Goal: Task Accomplishment & Management: Complete application form

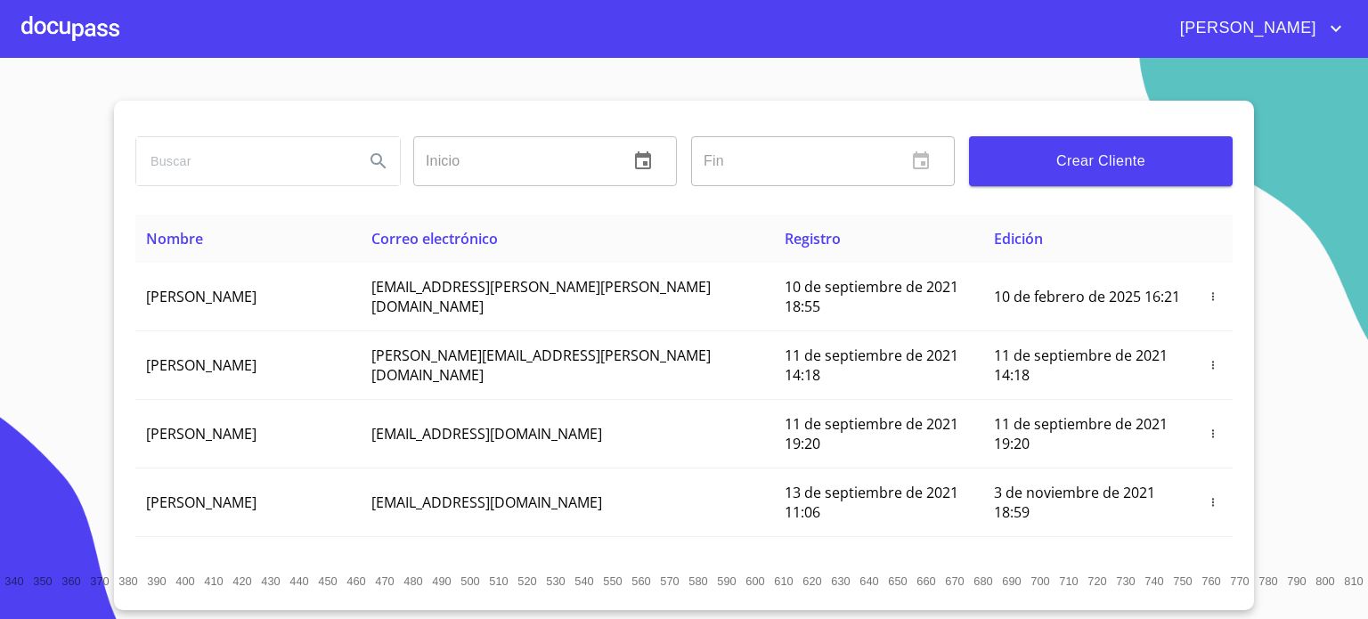
click at [154, 154] on input "search" at bounding box center [243, 161] width 214 height 48
type input "[PERSON_NAME]"
click at [374, 163] on icon "Search" at bounding box center [377, 160] width 15 height 15
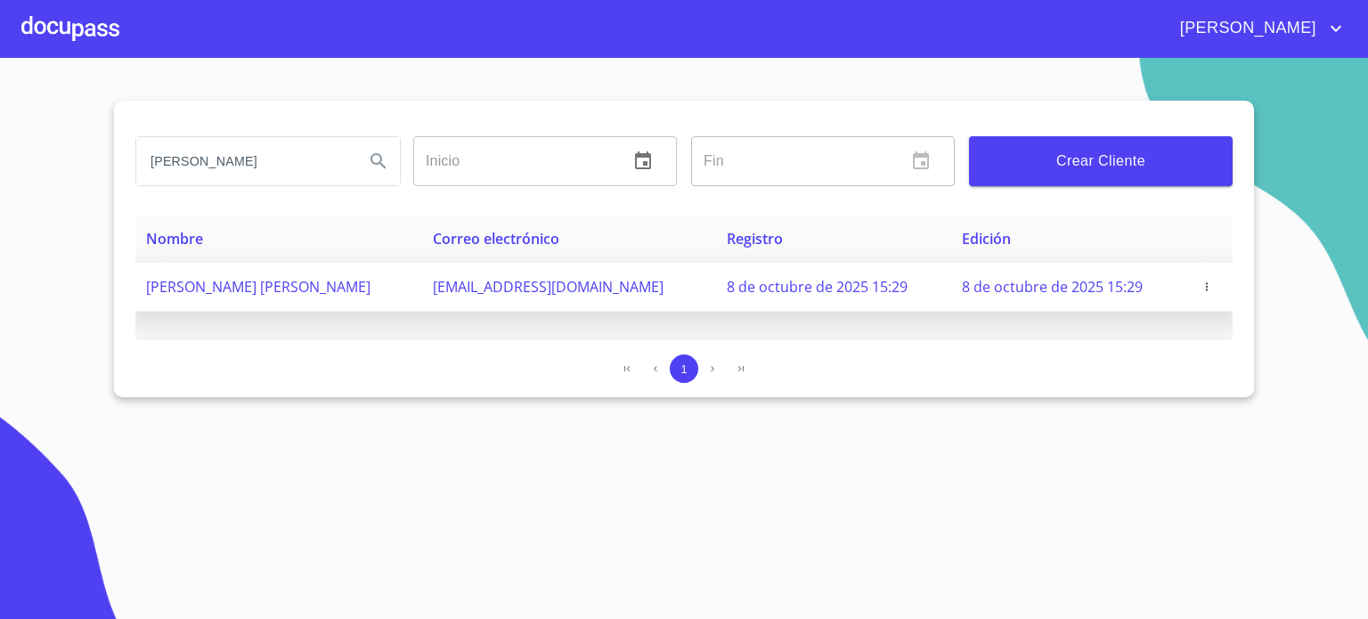
click at [295, 290] on span "[PERSON_NAME] [PERSON_NAME]" at bounding box center [258, 287] width 224 height 20
click at [292, 292] on span "[PERSON_NAME] [PERSON_NAME]" at bounding box center [258, 287] width 224 height 20
click at [315, 277] on span "[PERSON_NAME] [PERSON_NAME]" at bounding box center [258, 287] width 224 height 20
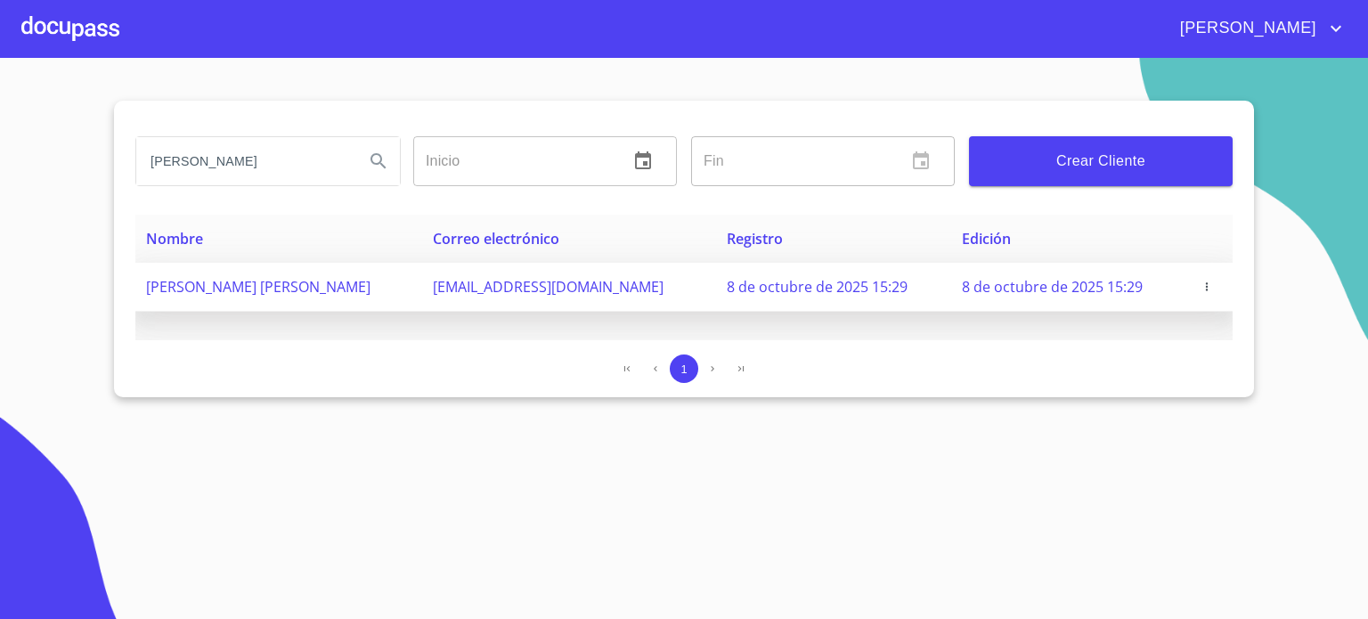
click at [275, 283] on span "[PERSON_NAME] [PERSON_NAME]" at bounding box center [258, 287] width 224 height 20
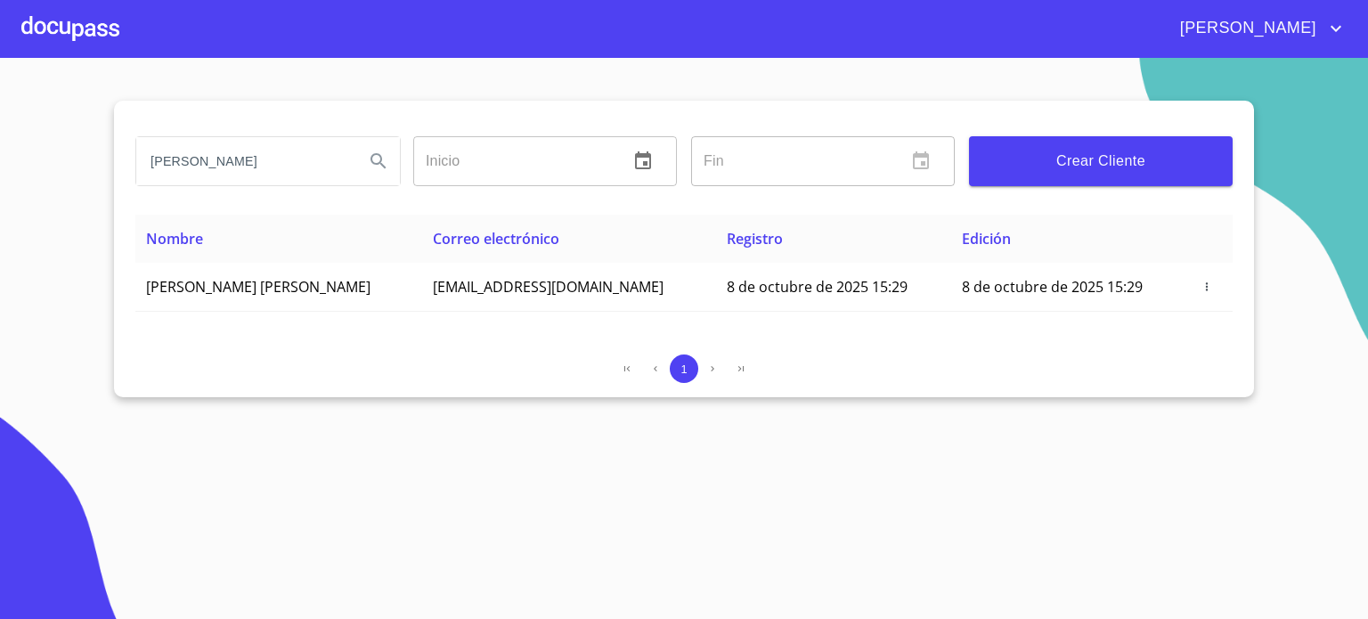
click at [91, 37] on div at bounding box center [70, 28] width 98 height 57
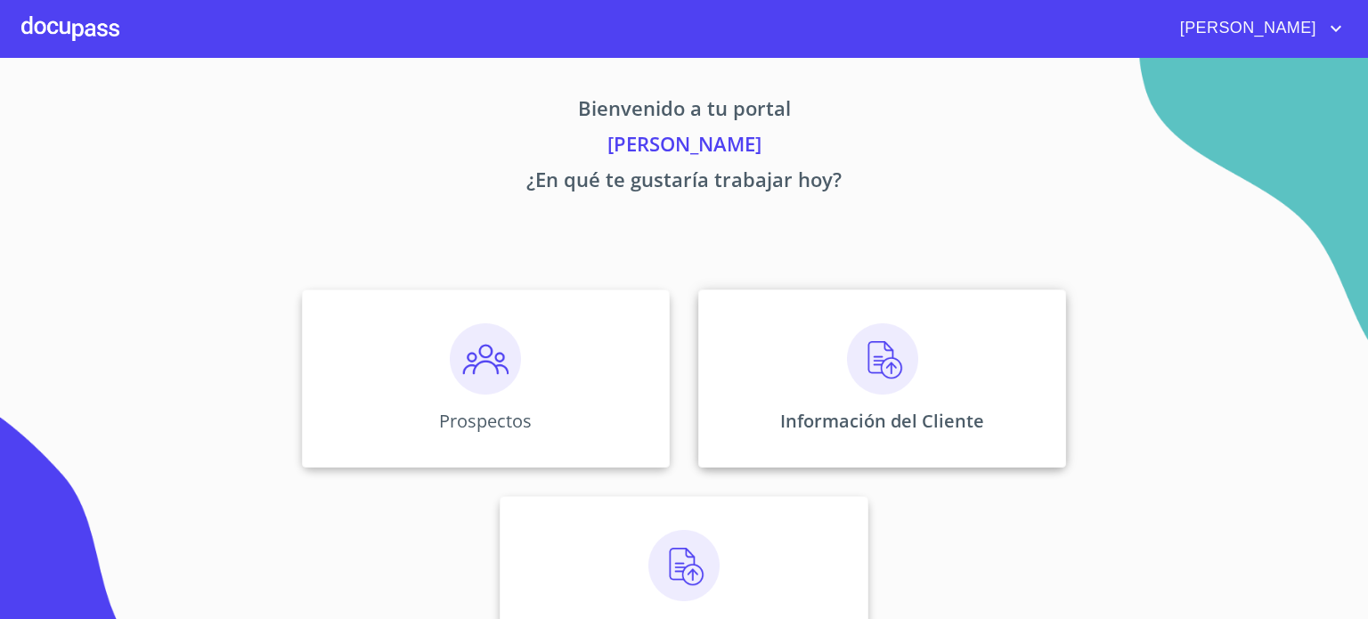
click at [884, 382] on img at bounding box center [882, 358] width 71 height 71
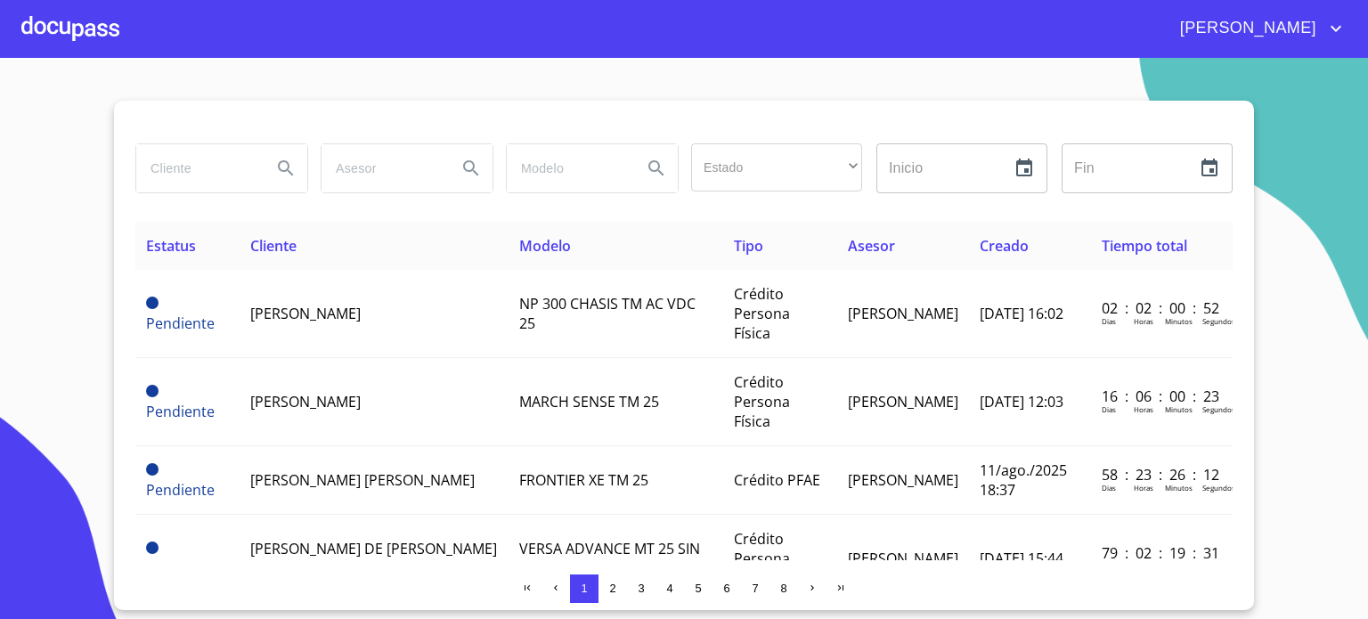
click at [184, 184] on input "search" at bounding box center [196, 168] width 121 height 48
type input "[PERSON_NAME]"
click at [304, 166] on button "Search" at bounding box center [285, 168] width 43 height 43
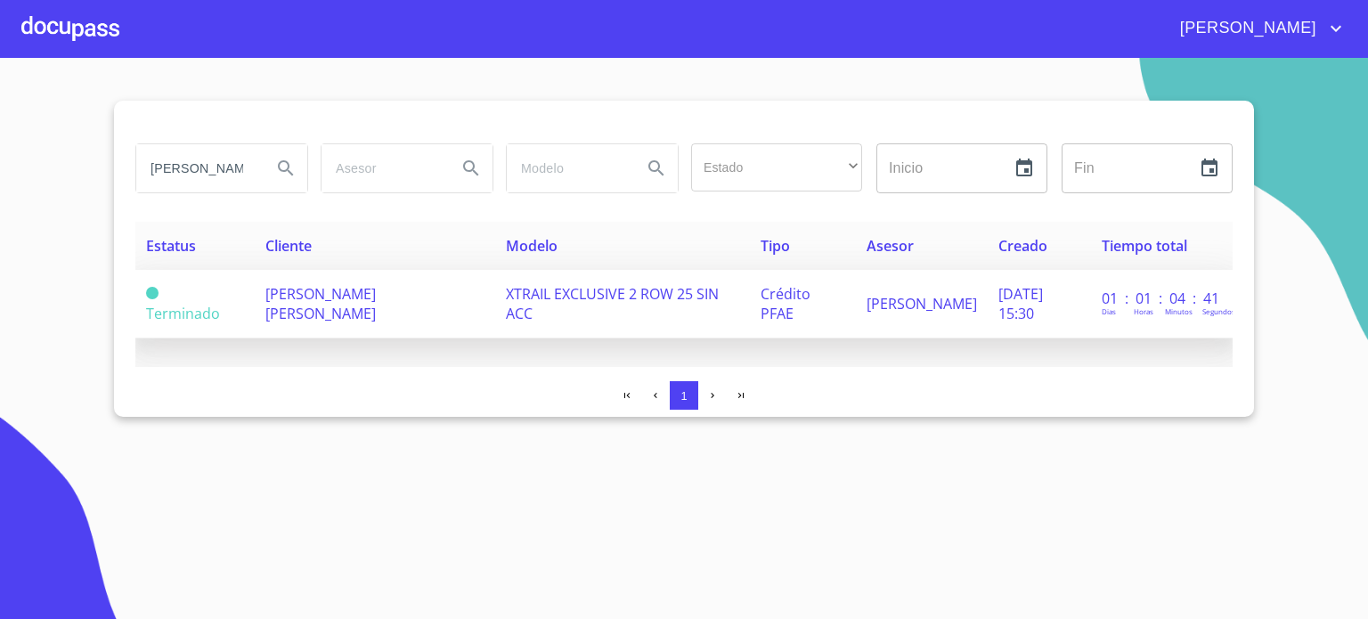
click at [275, 319] on span "[PERSON_NAME] [PERSON_NAME]" at bounding box center [320, 303] width 110 height 39
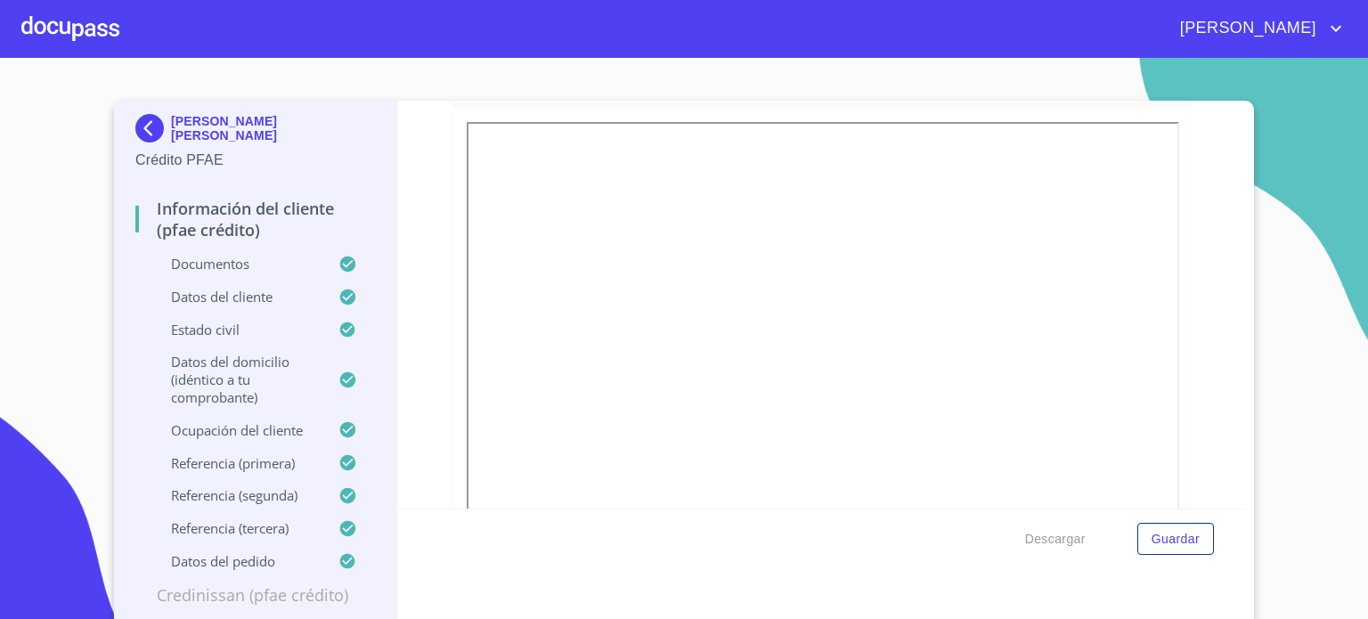
scroll to position [3382, 0]
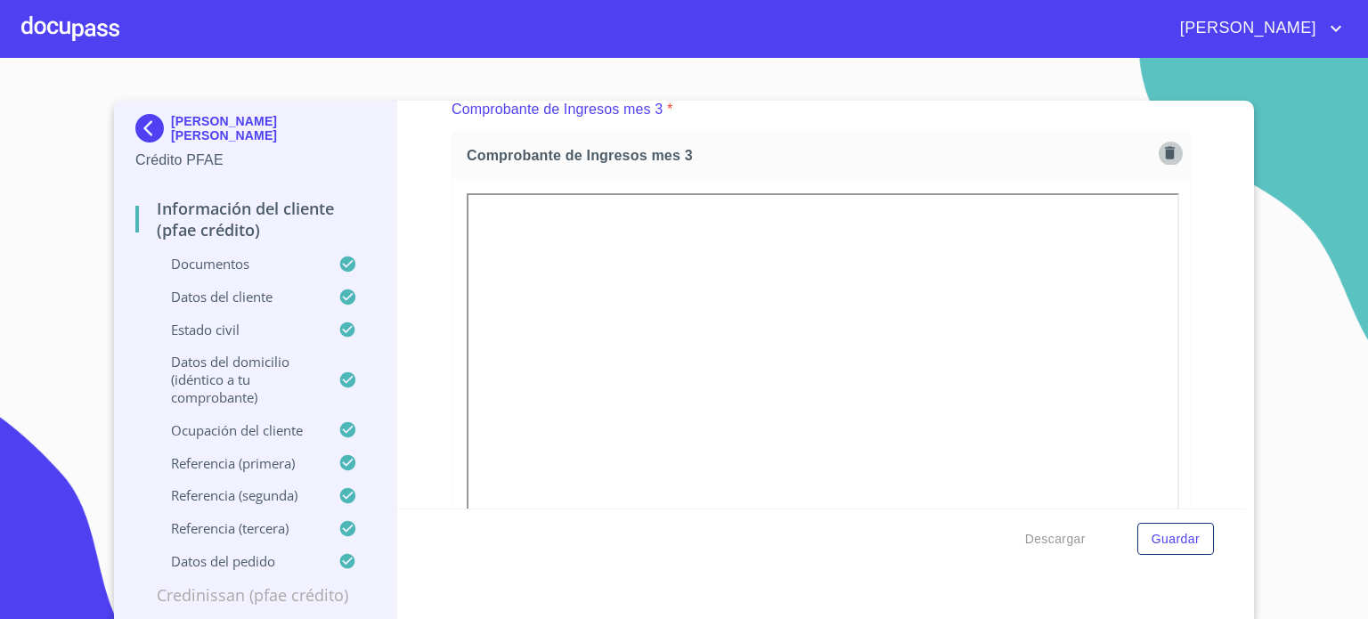
click at [1158, 141] on button "button" at bounding box center [1169, 153] width 24 height 24
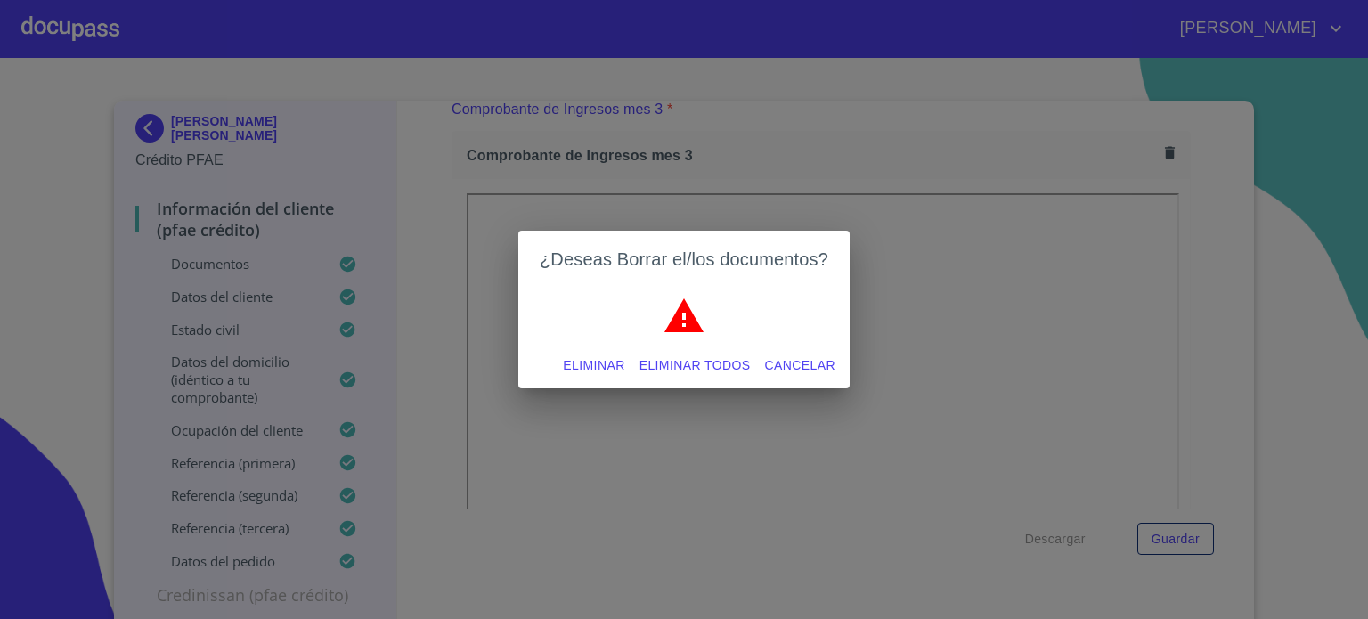
click at [589, 366] on span "Eliminar" at bounding box center [593, 365] width 61 height 22
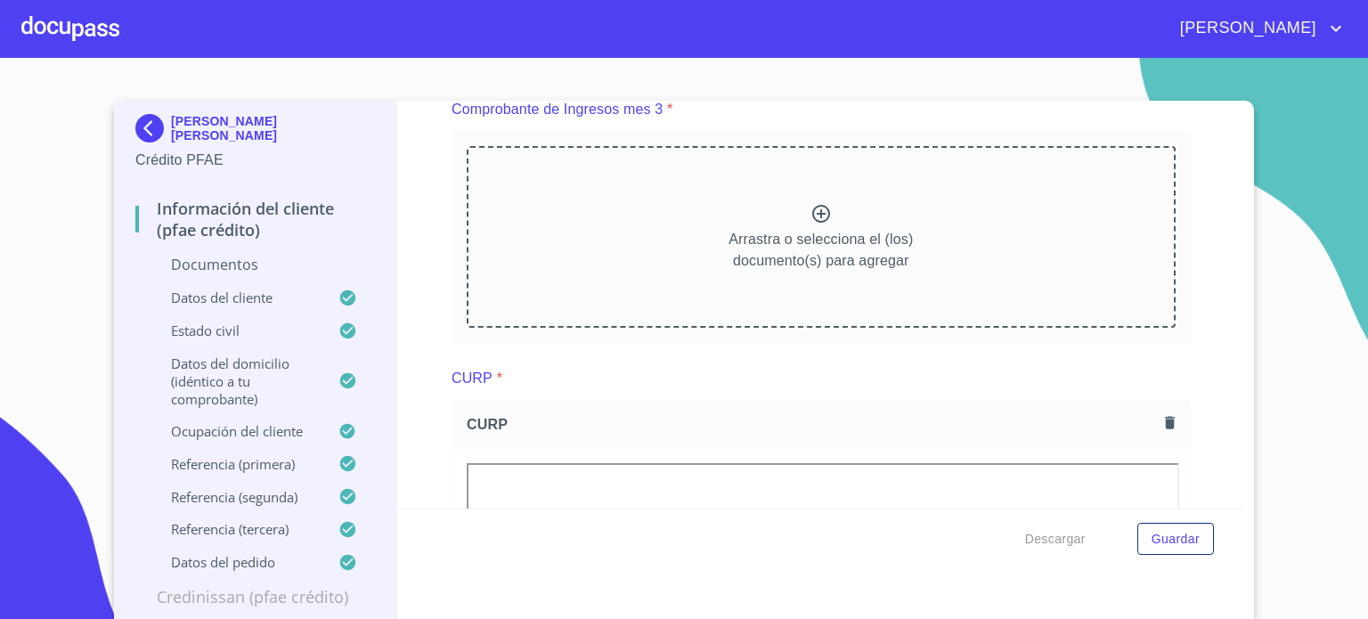
click at [812, 206] on icon at bounding box center [821, 214] width 18 height 18
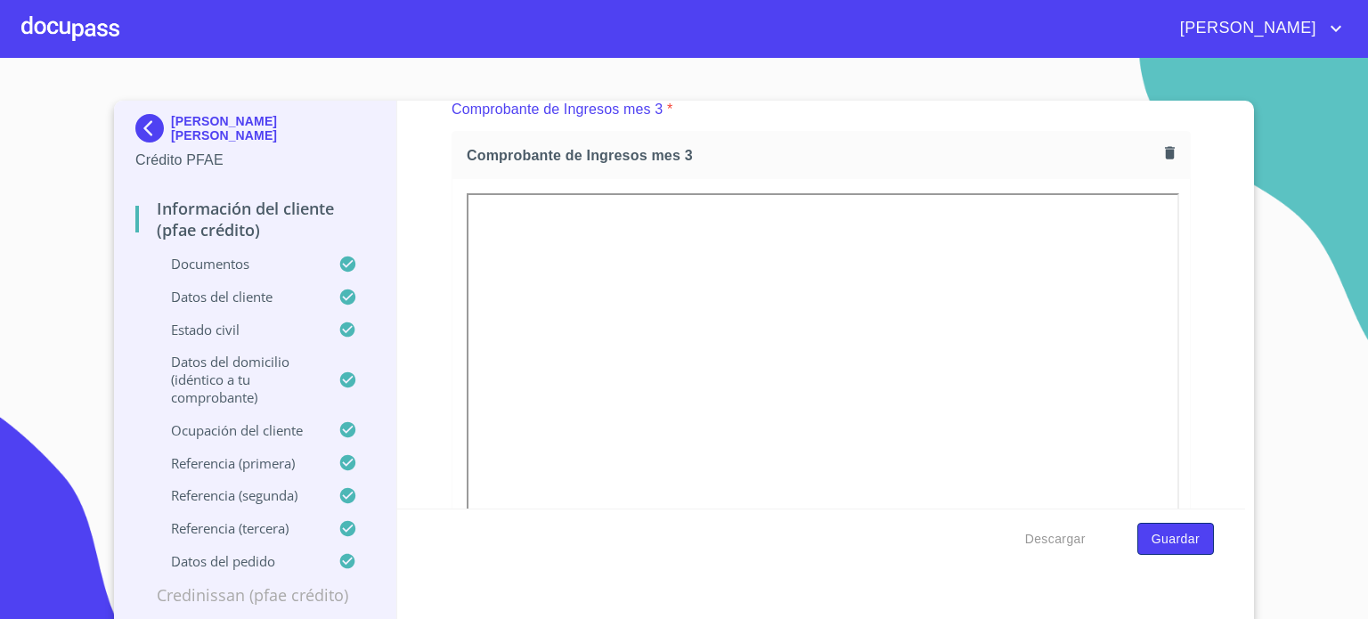
click at [1169, 534] on span "Guardar" at bounding box center [1175, 539] width 48 height 22
